Goal: Check status

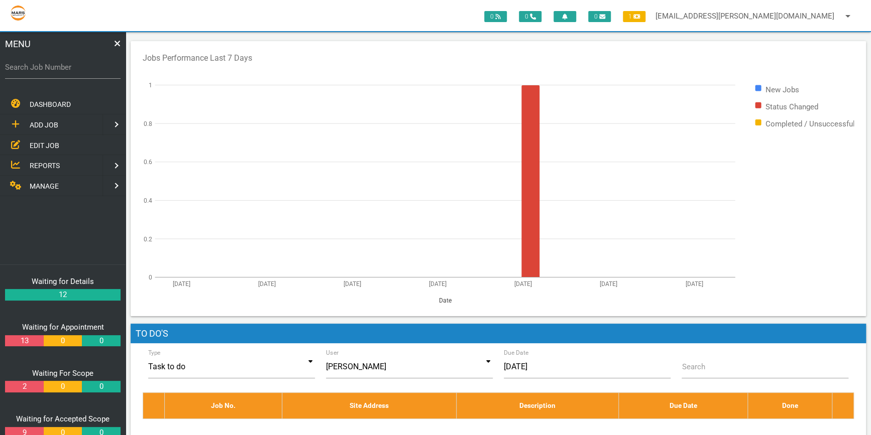
click at [34, 69] on label "Search Job Number" at bounding box center [62, 68] width 115 height 12
click at [34, 69] on input "Search Job Number" at bounding box center [62, 67] width 115 height 23
type input "1743"
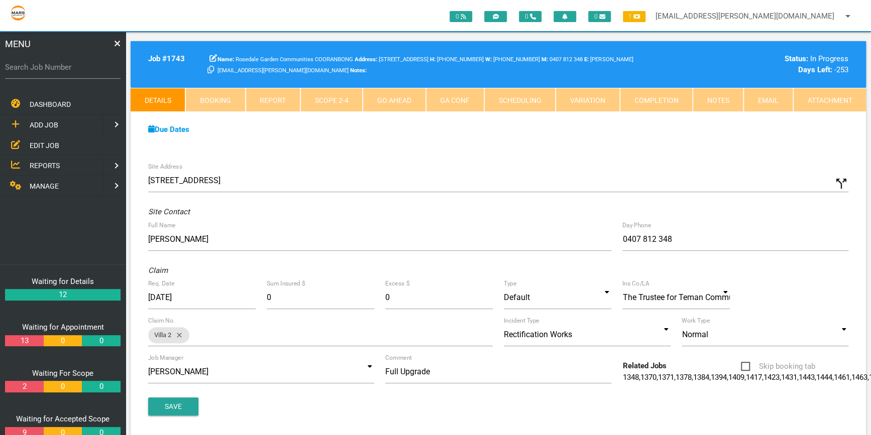
scroll to position [45, 0]
